Goal: Information Seeking & Learning: Find specific fact

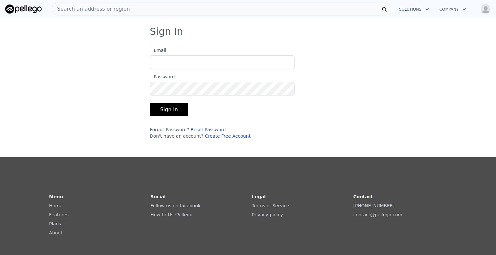
click at [263, 62] on input "Email" at bounding box center [222, 63] width 145 height 14
type input "[EMAIL_ADDRESS][DOMAIN_NAME]"
click at [150, 103] on button "Sign In" at bounding box center [169, 109] width 38 height 13
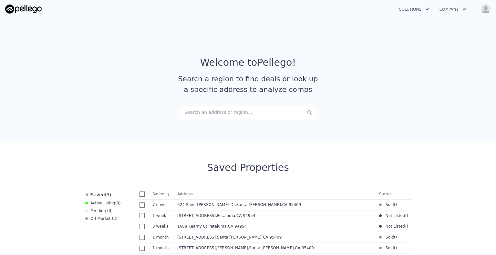
click at [236, 116] on div "Search an address or region..." at bounding box center [248, 112] width 138 height 14
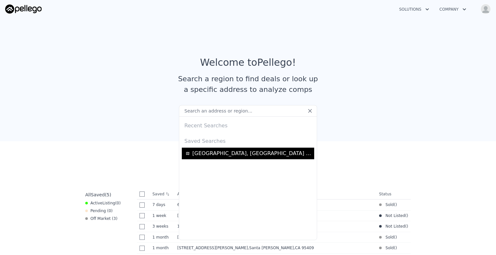
click at [232, 150] on span "[GEOGRAPHIC_DATA], [GEOGRAPHIC_DATA] - 95409" at bounding box center [252, 154] width 120 height 8
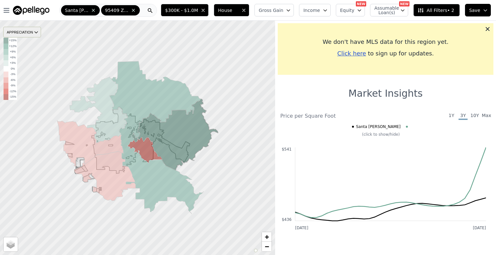
click at [24, 32] on div "APPRECIATION" at bounding box center [22, 32] width 38 height 11
click at [25, 49] on div "1Y" at bounding box center [26, 51] width 19 height 9
click at [91, 10] on icon at bounding box center [93, 10] width 5 height 5
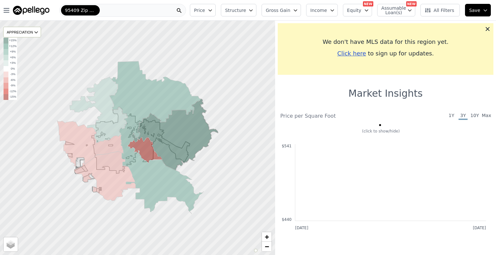
click at [89, 10] on span "95409 Zip Code" at bounding box center [80, 10] width 31 height 6
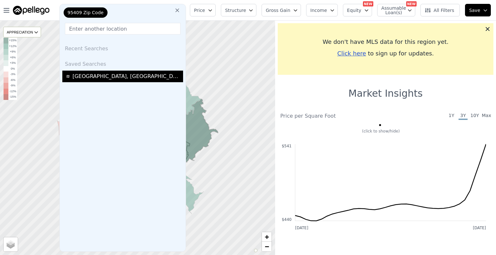
click at [116, 73] on span "[GEOGRAPHIC_DATA], [GEOGRAPHIC_DATA] - 95409" at bounding box center [126, 77] width 108 height 8
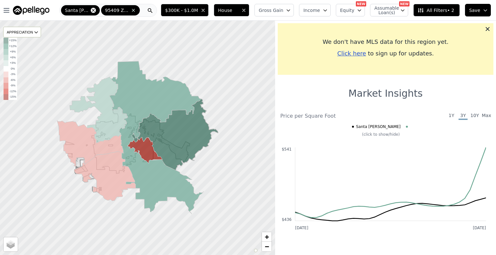
click at [91, 9] on icon at bounding box center [93, 10] width 5 height 5
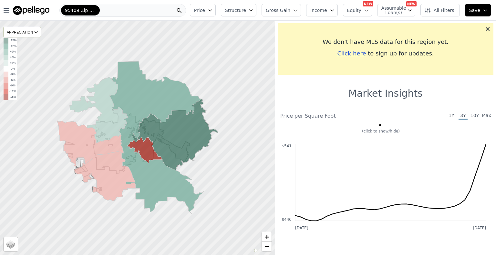
click at [182, 8] on icon at bounding box center [179, 10] width 6 height 6
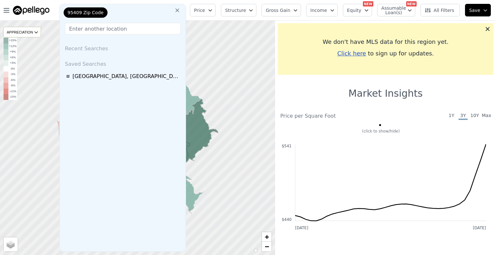
click at [186, 8] on div "95409 Zip Code Recent Searches Saved Searches [GEOGRAPHIC_DATA] - 95409" at bounding box center [122, 128] width 127 height 248
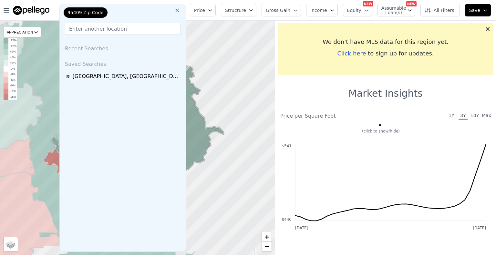
click at [92, 16] on div "95409 Zip Code" at bounding box center [86, 12] width 44 height 10
click at [180, 7] on button at bounding box center [177, 10] width 12 height 13
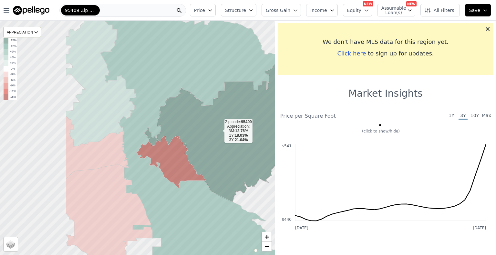
drag, startPoint x: 133, startPoint y: 137, endPoint x: 219, endPoint y: 131, distance: 85.8
click at [219, 131] on icon at bounding box center [230, 130] width 173 height 143
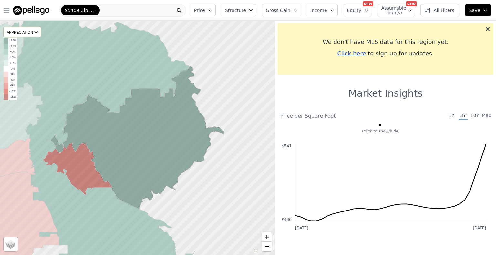
click at [9, 13] on icon "button" at bounding box center [7, 10] width 8 height 8
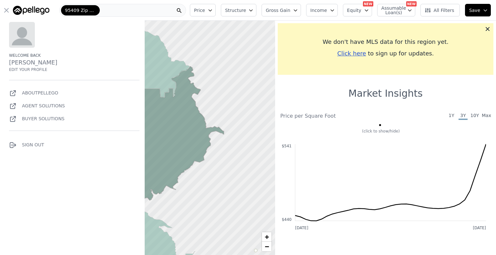
click at [35, 65] on link "[PERSON_NAME]" at bounding box center [33, 62] width 48 height 7
select select "53"
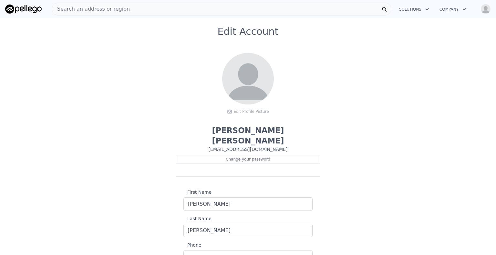
click at [14, 11] on img at bounding box center [23, 9] width 36 height 9
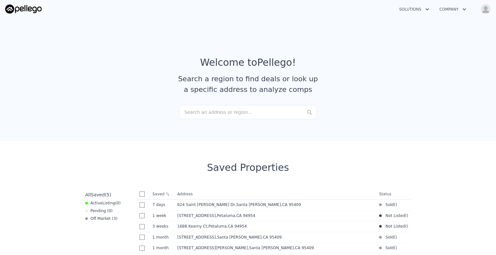
scroll to position [67, 0]
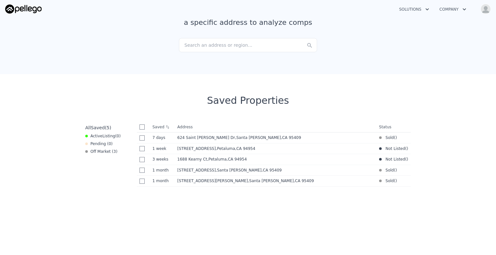
click at [215, 17] on nav "Solutions Company Open main menu Open user menu" at bounding box center [248, 9] width 496 height 18
click at [34, 11] on img at bounding box center [23, 9] width 36 height 9
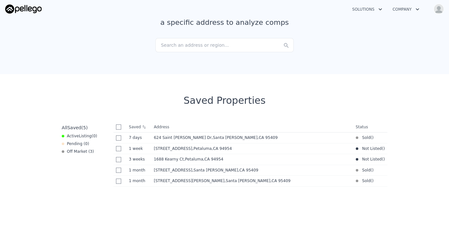
click at [16, 13] on div "Solutions Company Open main menu Open user menu" at bounding box center [224, 8] width 438 height 15
click at [16, 13] on img at bounding box center [23, 9] width 36 height 9
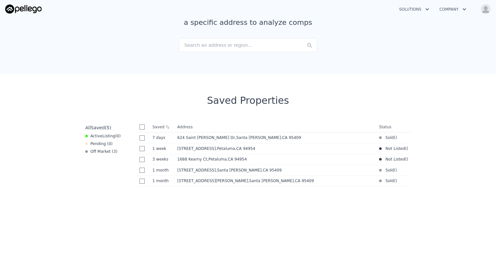
click at [235, 46] on div "Search an address or region..." at bounding box center [248, 45] width 138 height 14
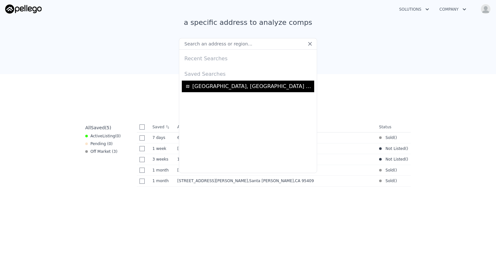
click at [229, 90] on div "[GEOGRAPHIC_DATA], [GEOGRAPHIC_DATA] - 95409" at bounding box center [248, 87] width 132 height 12
click at [235, 87] on span "[GEOGRAPHIC_DATA], [GEOGRAPHIC_DATA] - 95409" at bounding box center [252, 87] width 120 height 8
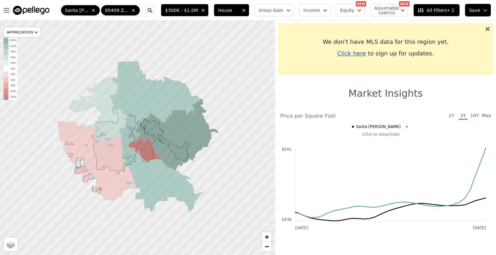
click at [249, 13] on button "House" at bounding box center [232, 10] width 36 height 13
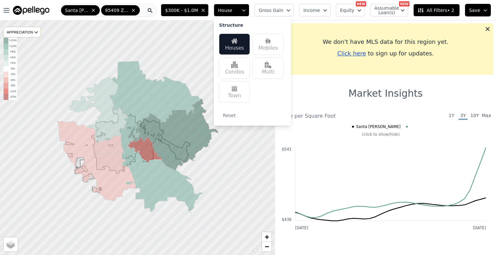
click at [248, 46] on div "Houses" at bounding box center [234, 44] width 31 height 21
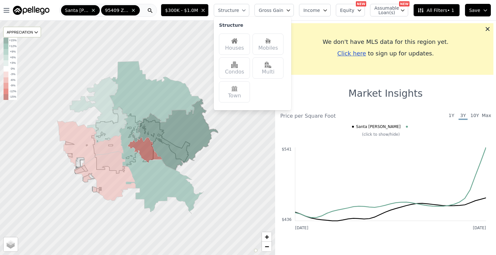
click at [209, 13] on button "$300K - $1.0M" at bounding box center [185, 10] width 48 height 13
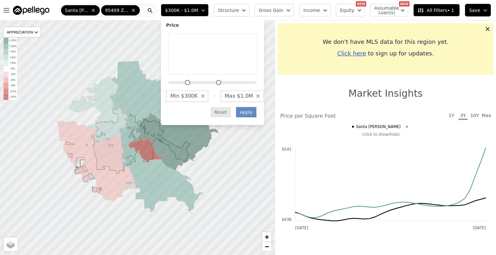
click at [231, 109] on button "Reset" at bounding box center [221, 112] width 20 height 10
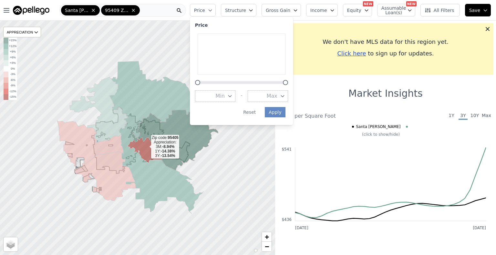
click at [146, 147] on icon at bounding box center [145, 150] width 35 height 26
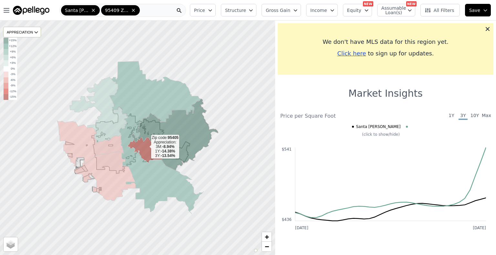
click at [146, 147] on icon at bounding box center [145, 150] width 35 height 26
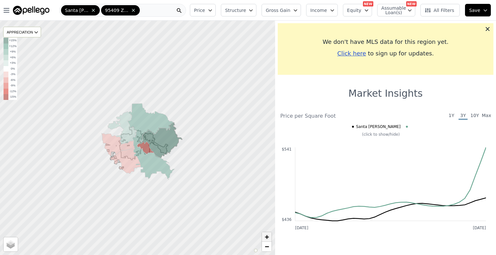
click at [271, 240] on link "+" at bounding box center [267, 237] width 10 height 10
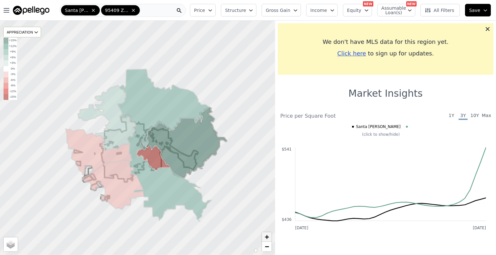
click at [271, 240] on link "+" at bounding box center [267, 237] width 10 height 10
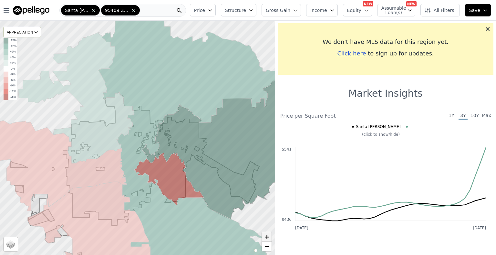
click at [271, 240] on link "+" at bounding box center [267, 237] width 10 height 10
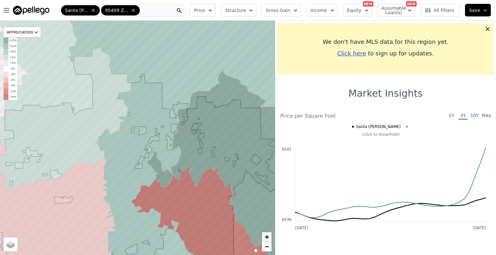
click at [271, 240] on link "+" at bounding box center [267, 237] width 10 height 10
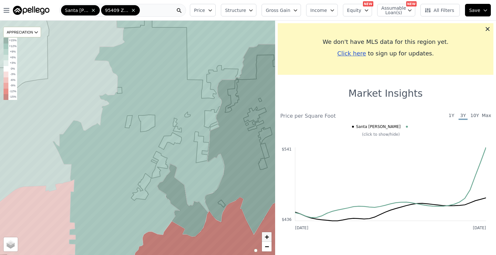
click at [271, 240] on link "+" at bounding box center [267, 237] width 10 height 10
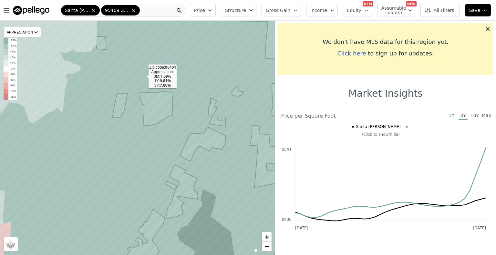
drag, startPoint x: 207, startPoint y: 147, endPoint x: 143, endPoint y: 76, distance: 94.9
drag, startPoint x: 143, startPoint y: 76, endPoint x: 110, endPoint y: 113, distance: 49.6
click at [110, 113] on icon at bounding box center [138, 138] width 331 height 282
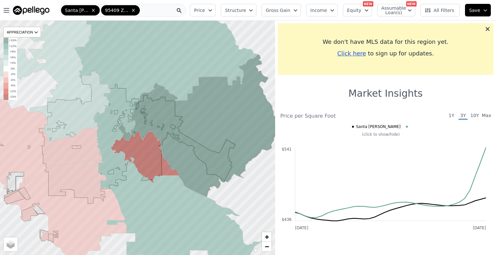
click at [129, 8] on span at bounding box center [132, 10] width 6 height 5
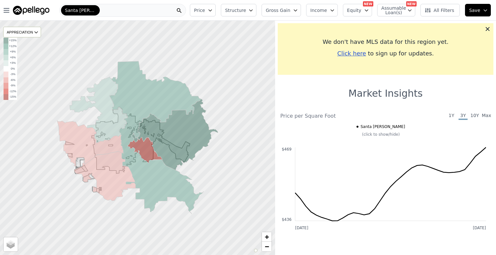
click at [84, 9] on span "Santa [PERSON_NAME]" at bounding box center [80, 10] width 31 height 6
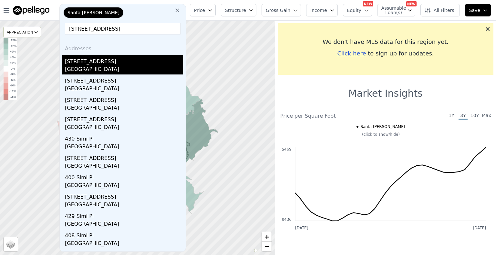
type input "[STREET_ADDRESS]"
click at [115, 72] on div "[GEOGRAPHIC_DATA]" at bounding box center [124, 70] width 118 height 9
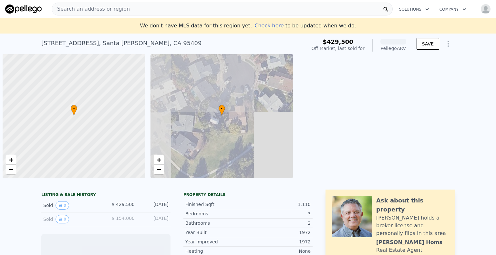
scroll to position [0, 3]
